Goal: Task Accomplishment & Management: Manage account settings

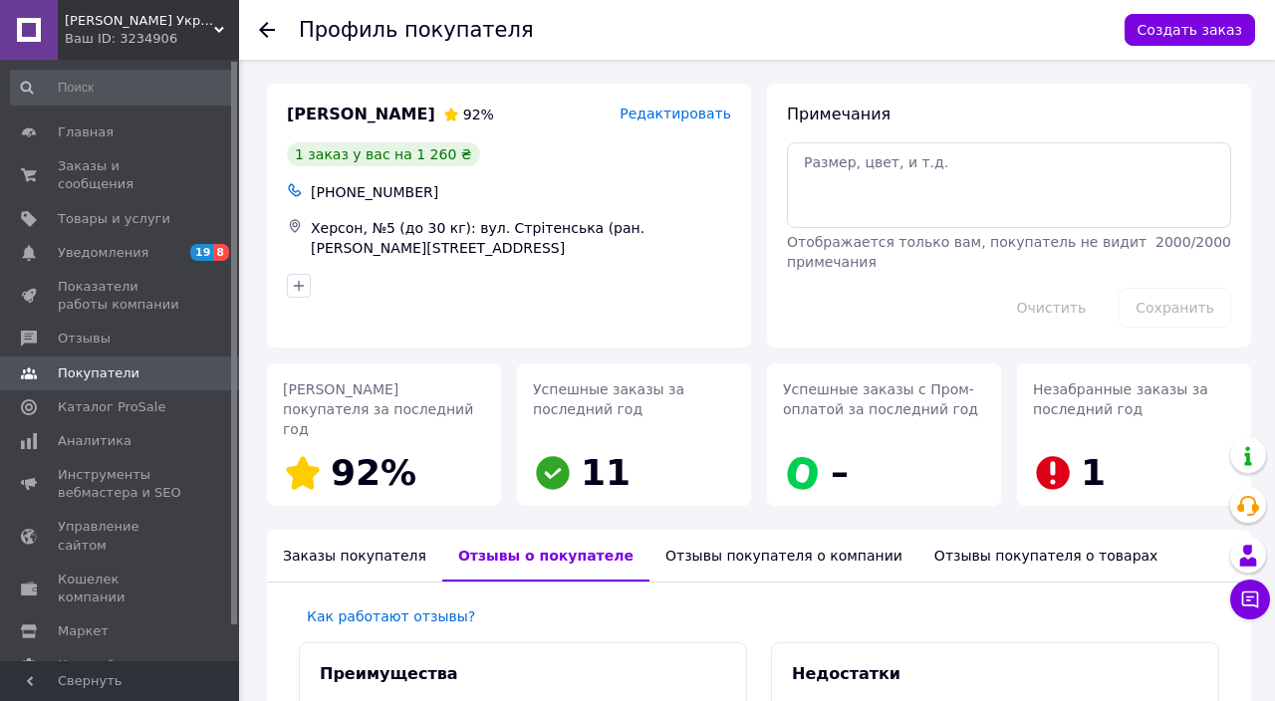
click at [259, 32] on icon at bounding box center [267, 30] width 16 height 16
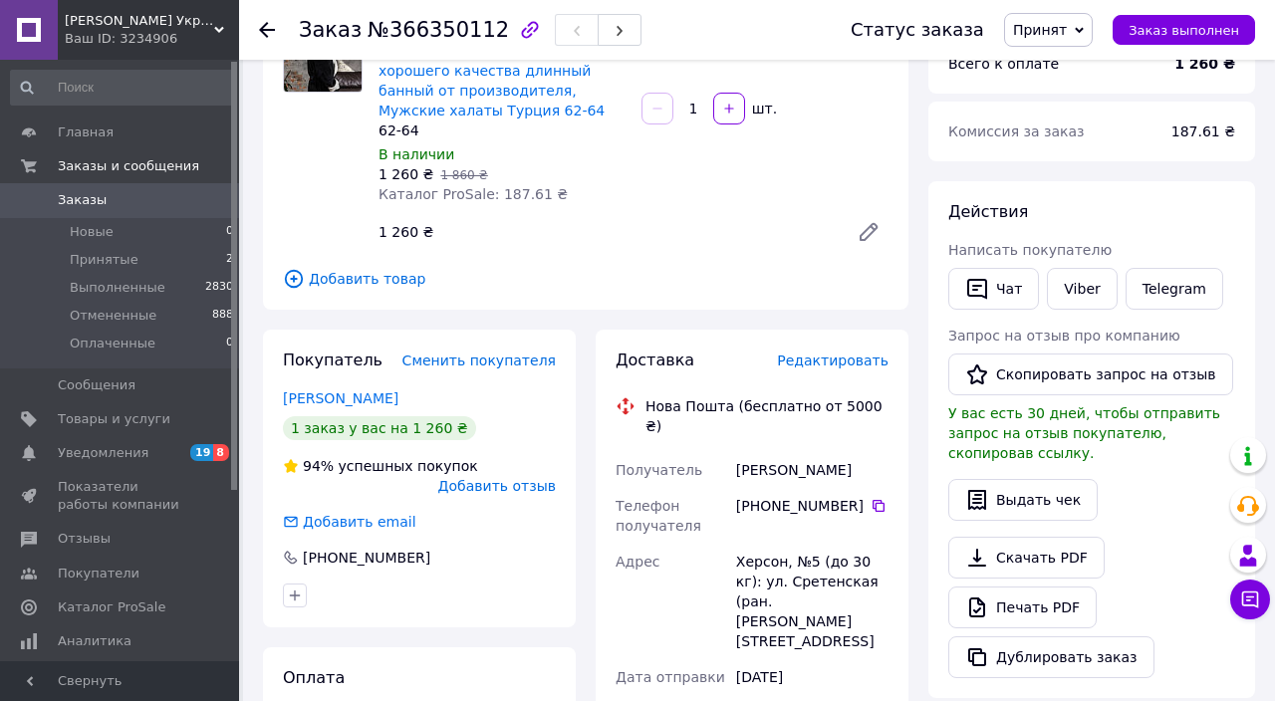
click at [266, 34] on icon at bounding box center [267, 30] width 16 height 16
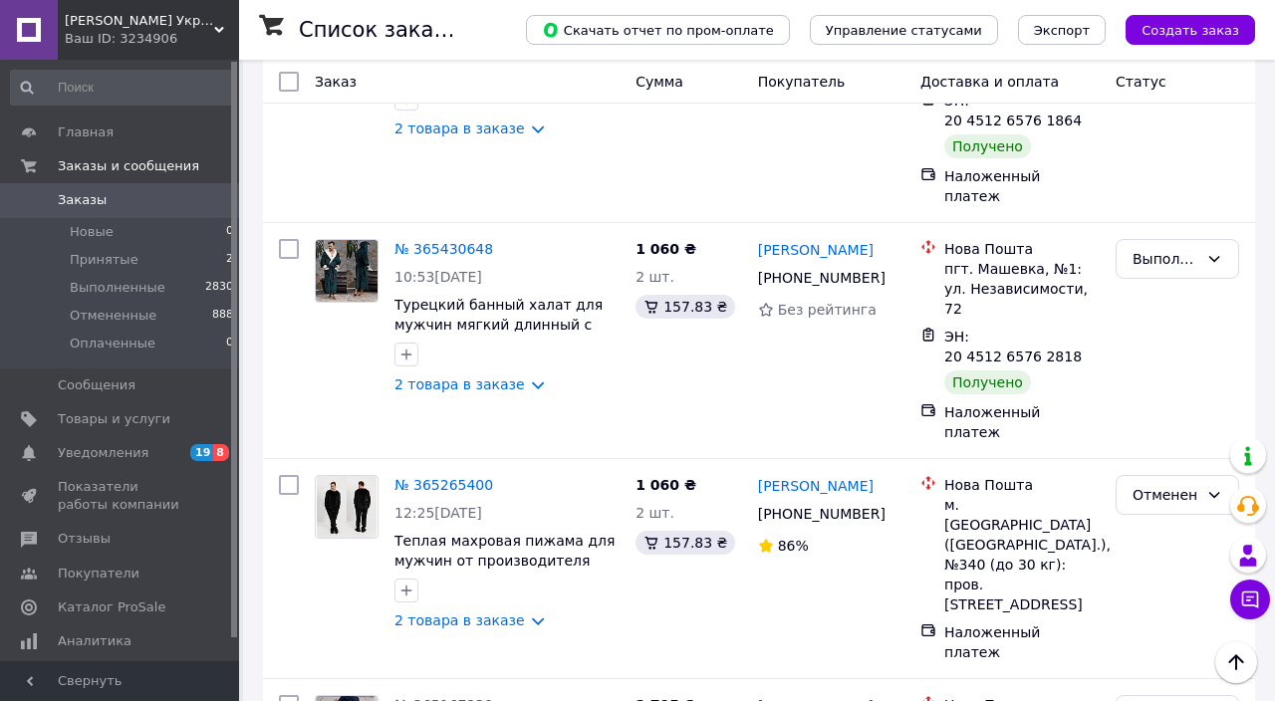
scroll to position [1821, 0]
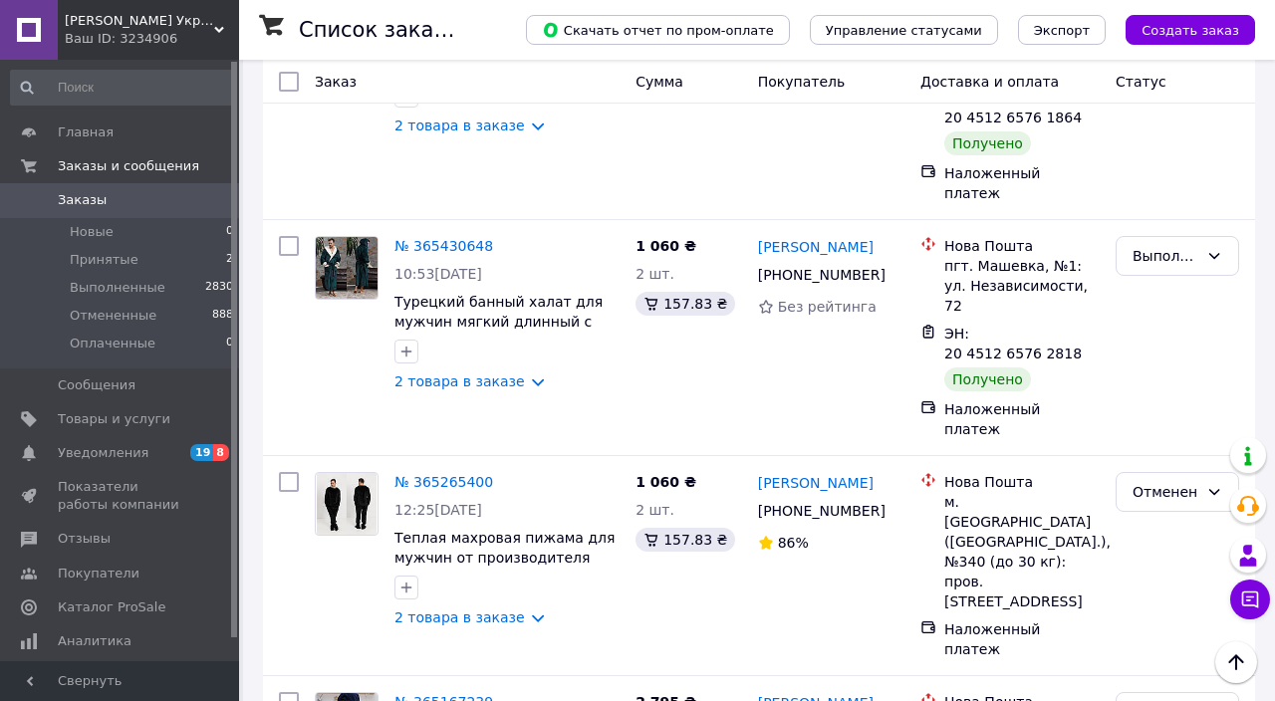
click at [204, 23] on span "[PERSON_NAME] Украинский производитель домашнего текстиля" at bounding box center [139, 21] width 149 height 18
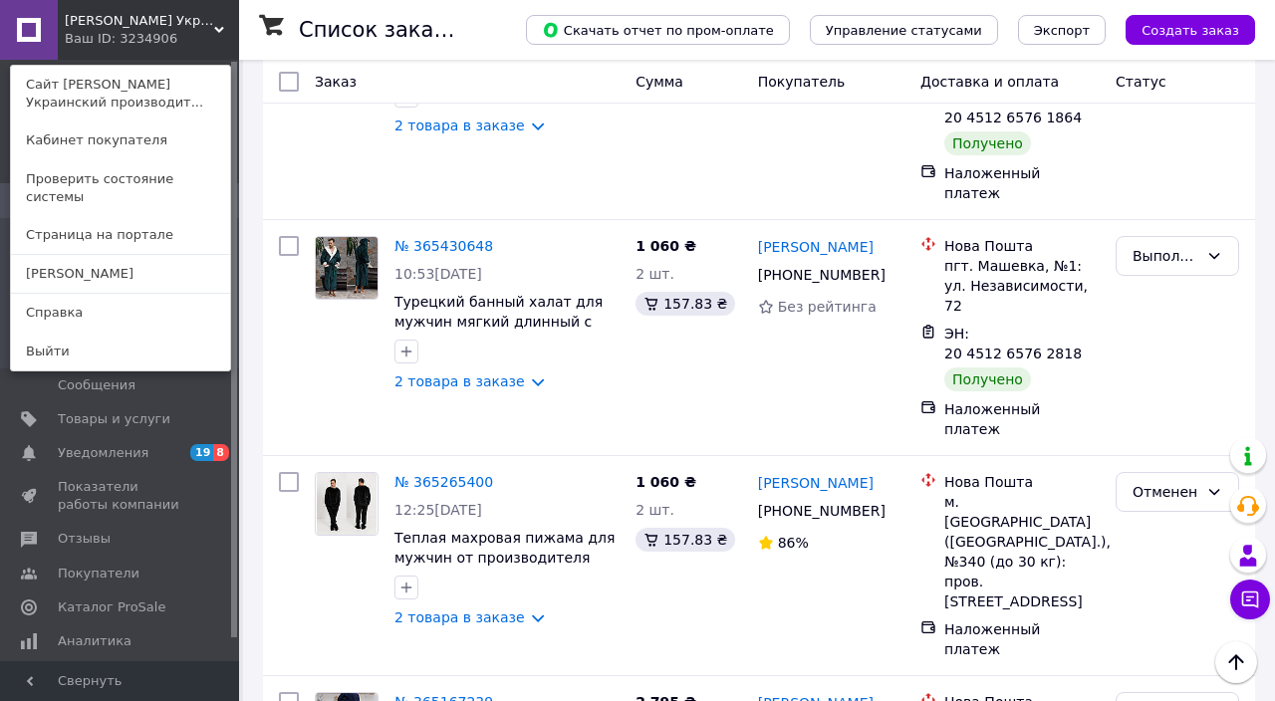
click at [135, 261] on link "[PERSON_NAME]" at bounding box center [120, 274] width 219 height 38
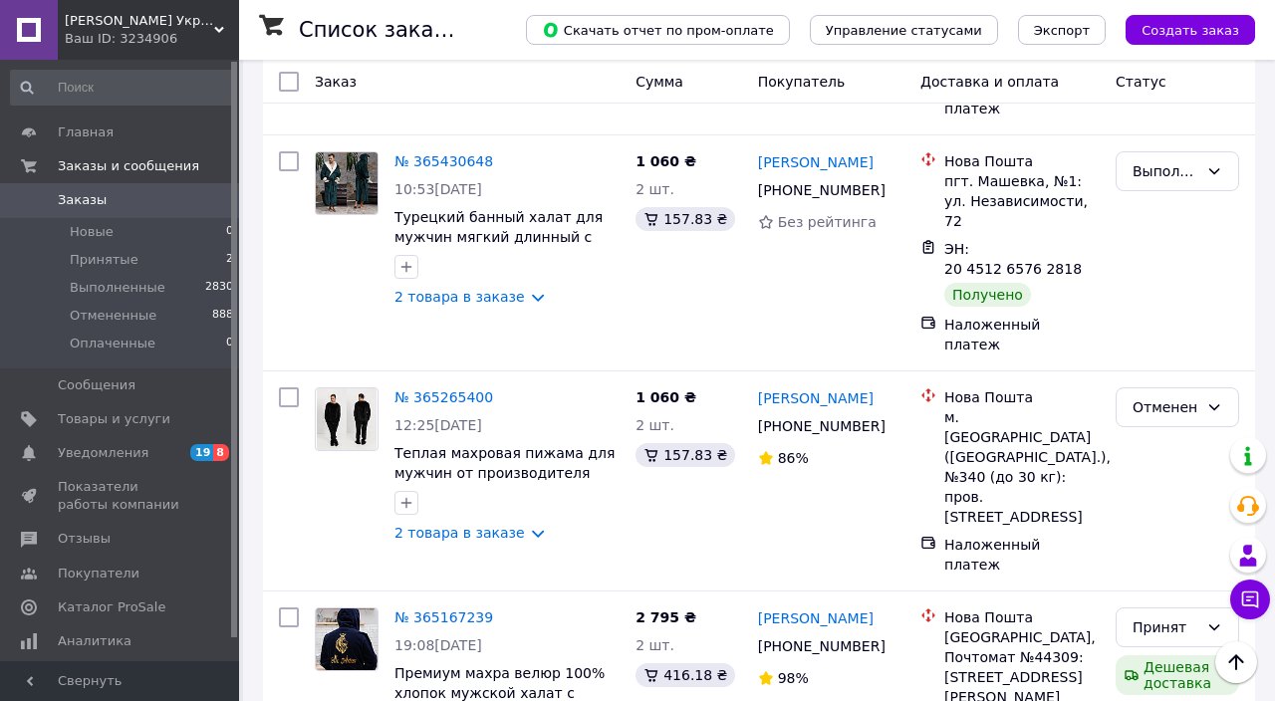
scroll to position [1916, 0]
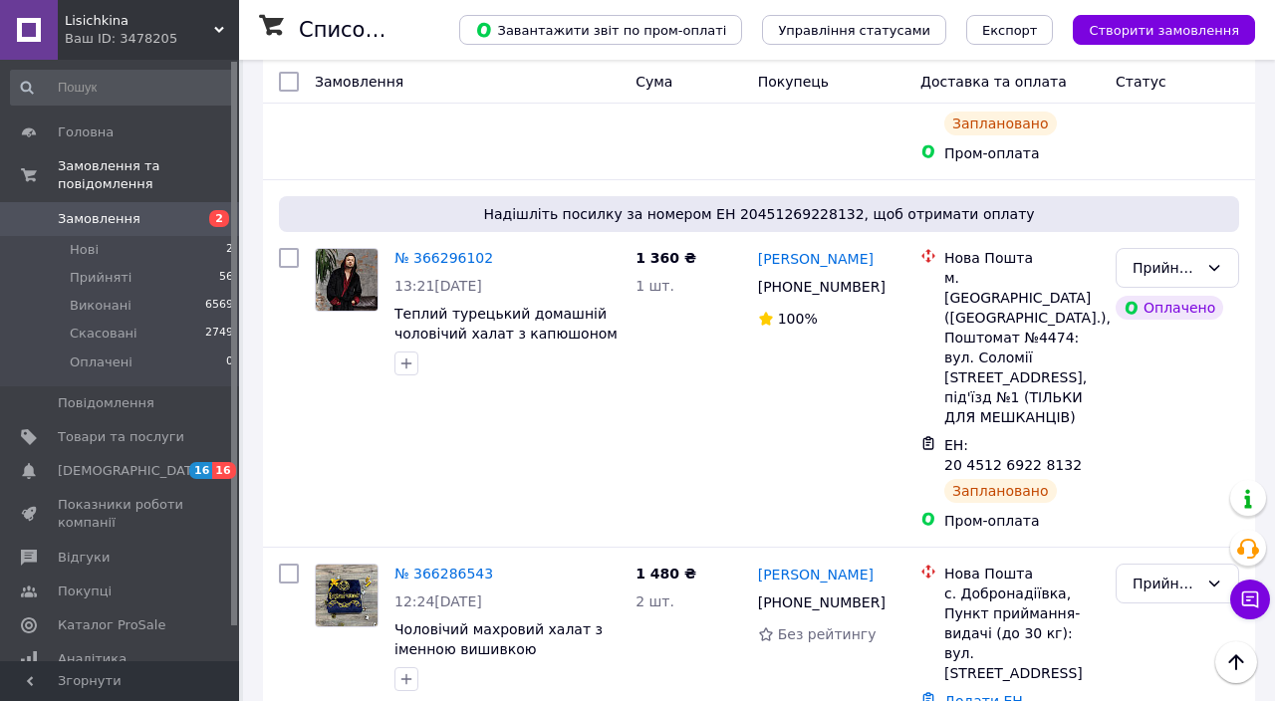
scroll to position [1667, 0]
click at [1194, 573] on div "Прийнято" at bounding box center [1165, 584] width 66 height 22
click at [1167, 496] on li "Скасовано" at bounding box center [1177, 499] width 122 height 36
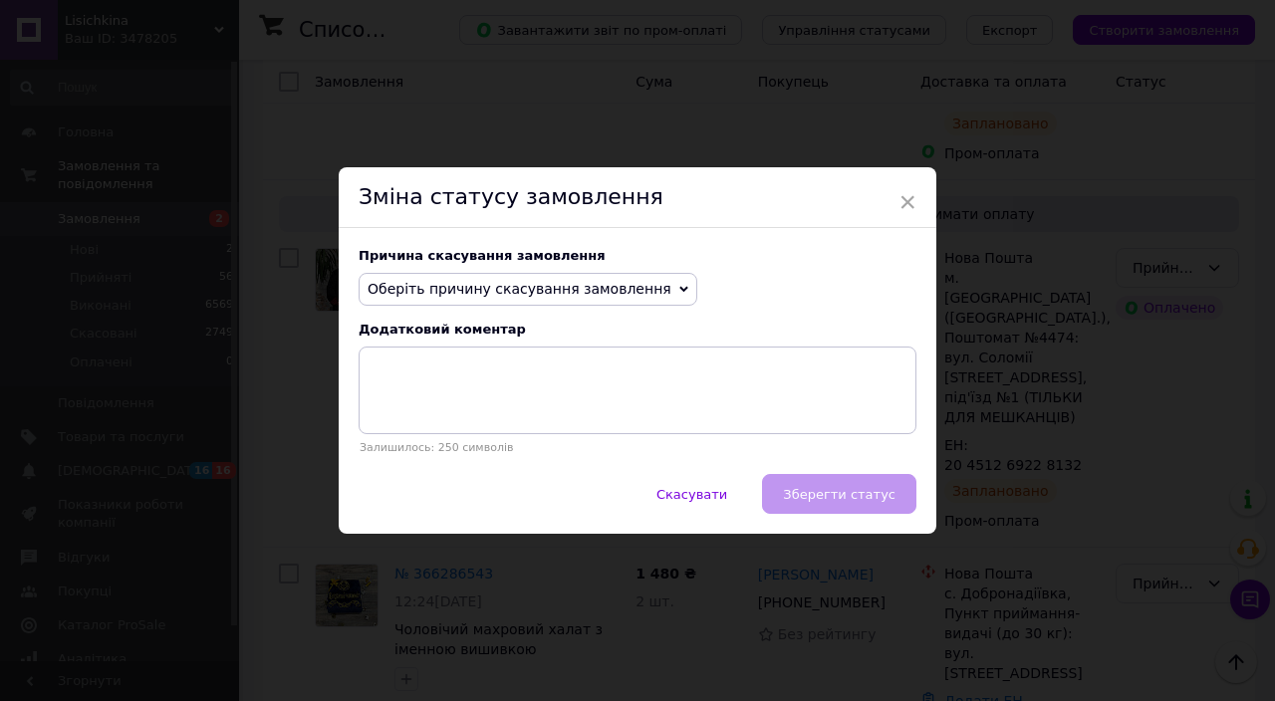
click at [613, 297] on span "Оберіть причину скасування замовлення" at bounding box center [520, 289] width 304 height 16
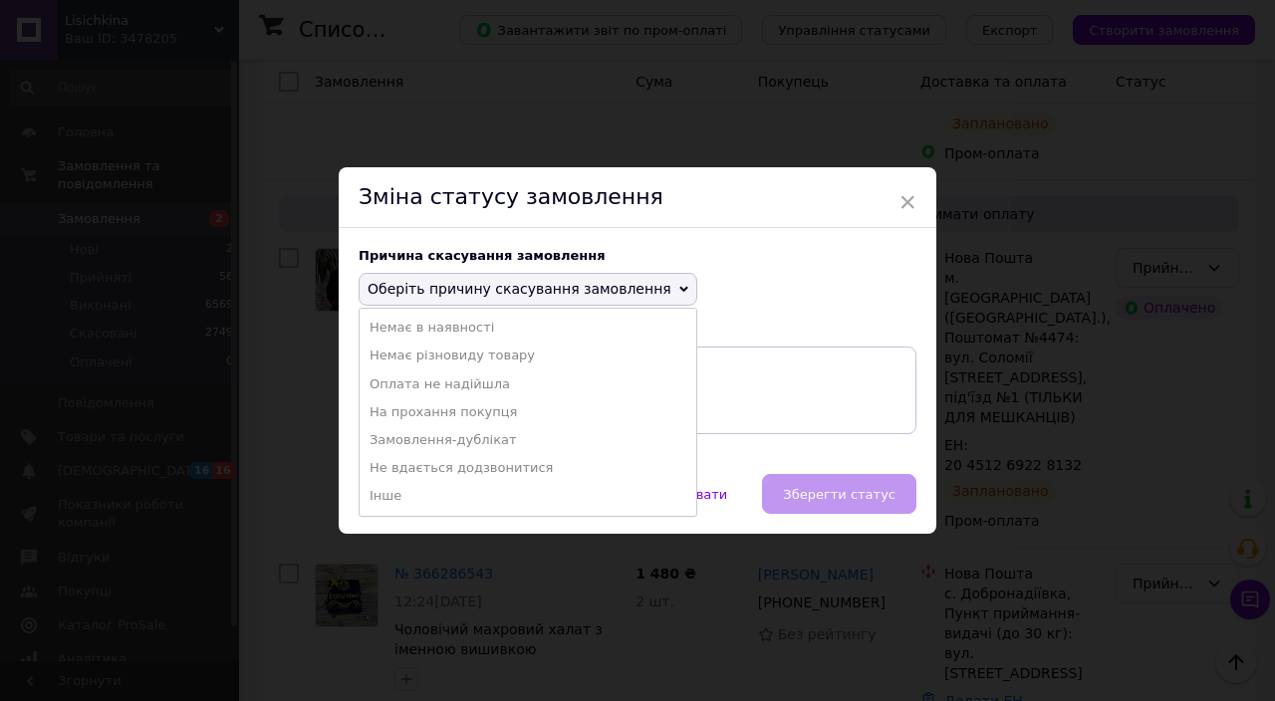
click at [473, 426] on li "На прохання покупця" at bounding box center [528, 412] width 337 height 28
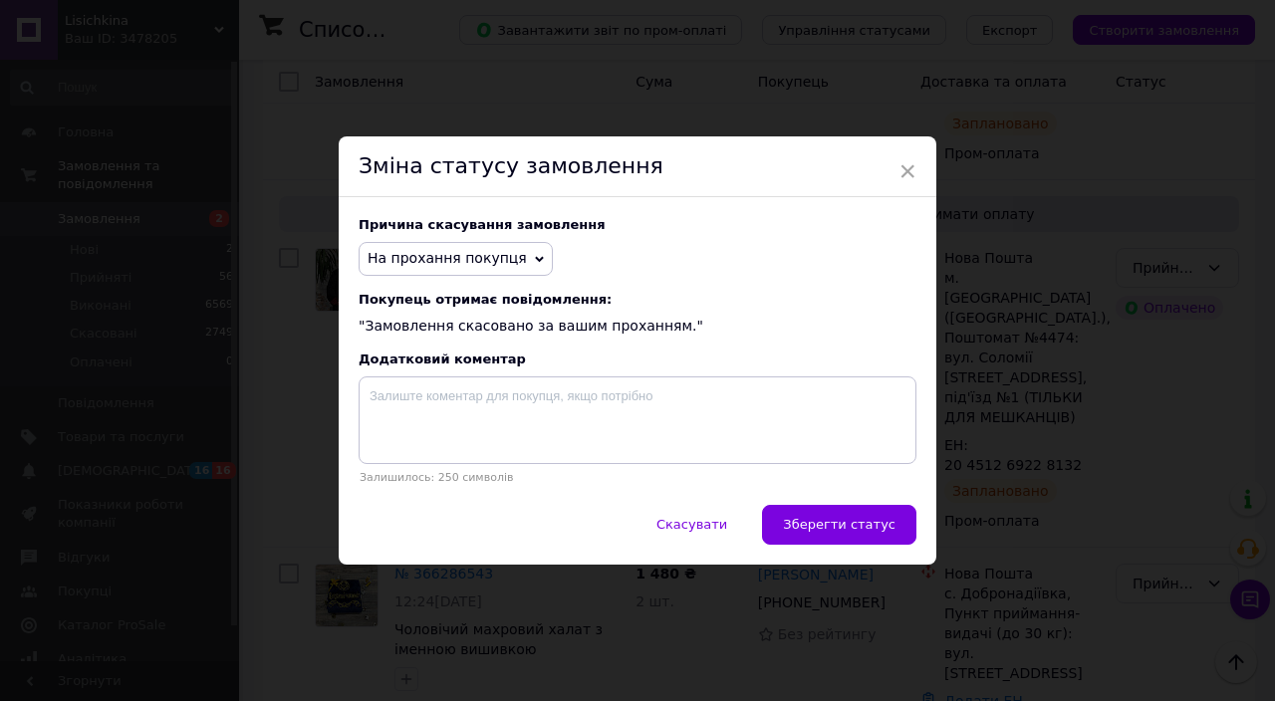
click at [812, 532] on span "Зберегти статус" at bounding box center [839, 524] width 113 height 15
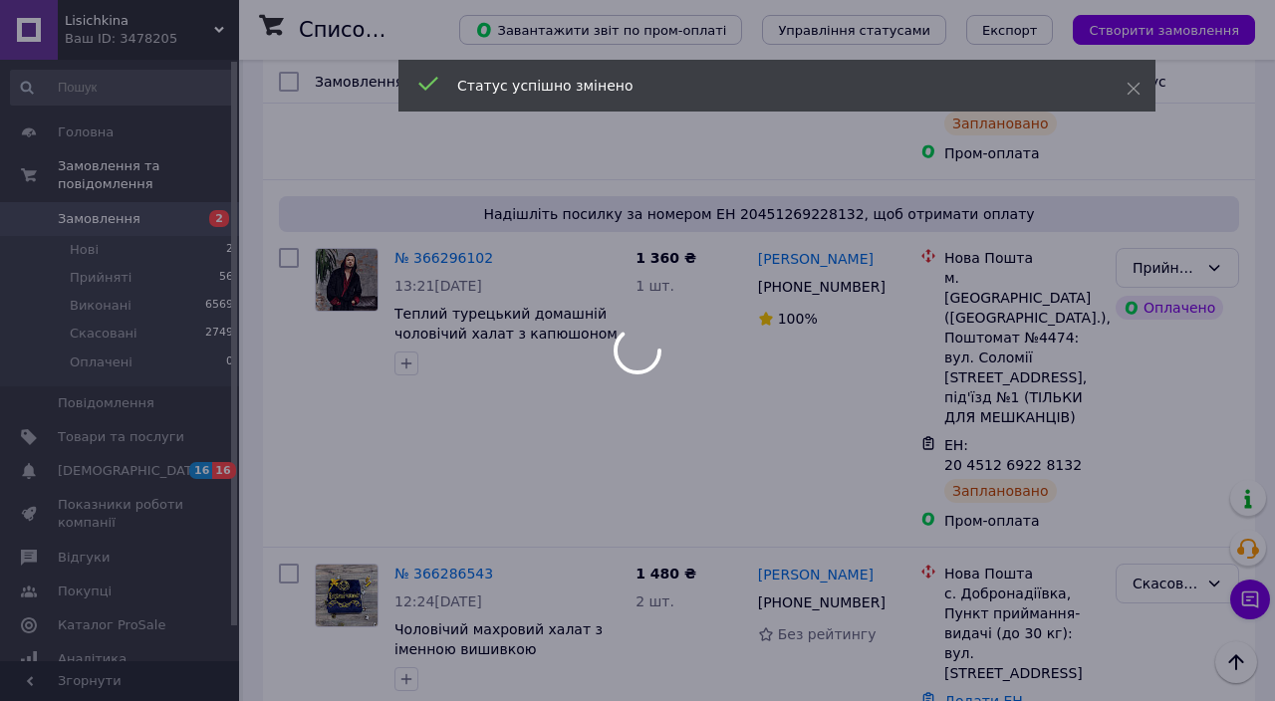
scroll to position [0, 0]
